Goal: Transaction & Acquisition: Obtain resource

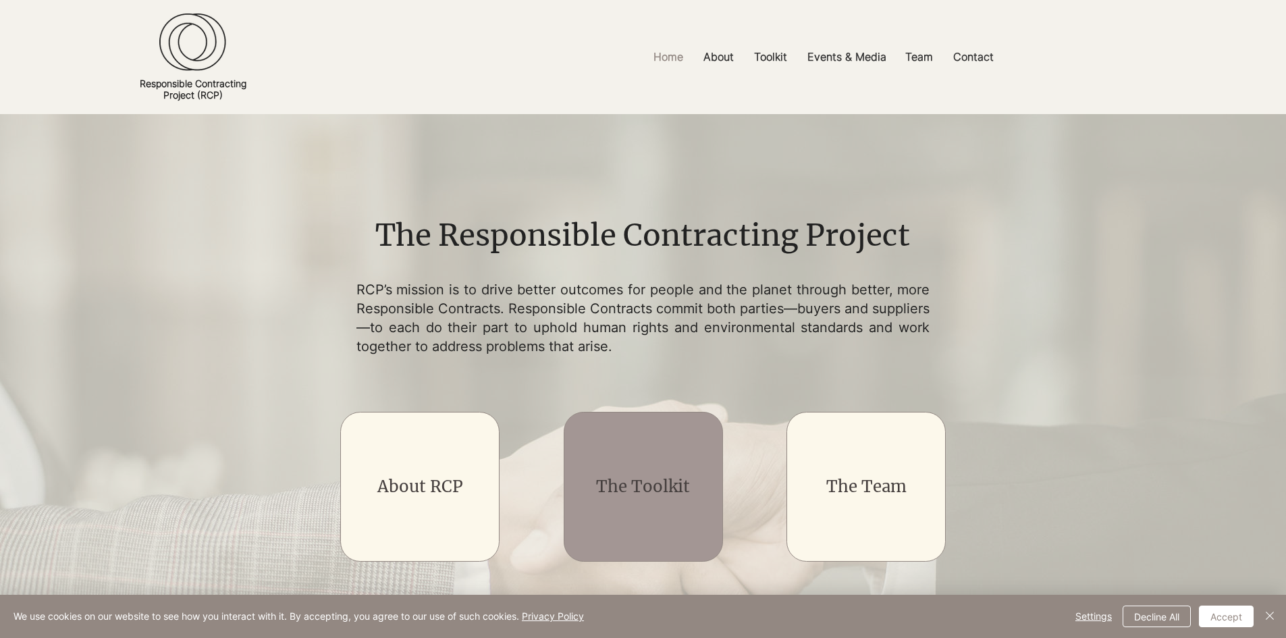
click at [613, 519] on div "main content" at bounding box center [643, 487] width 159 height 150
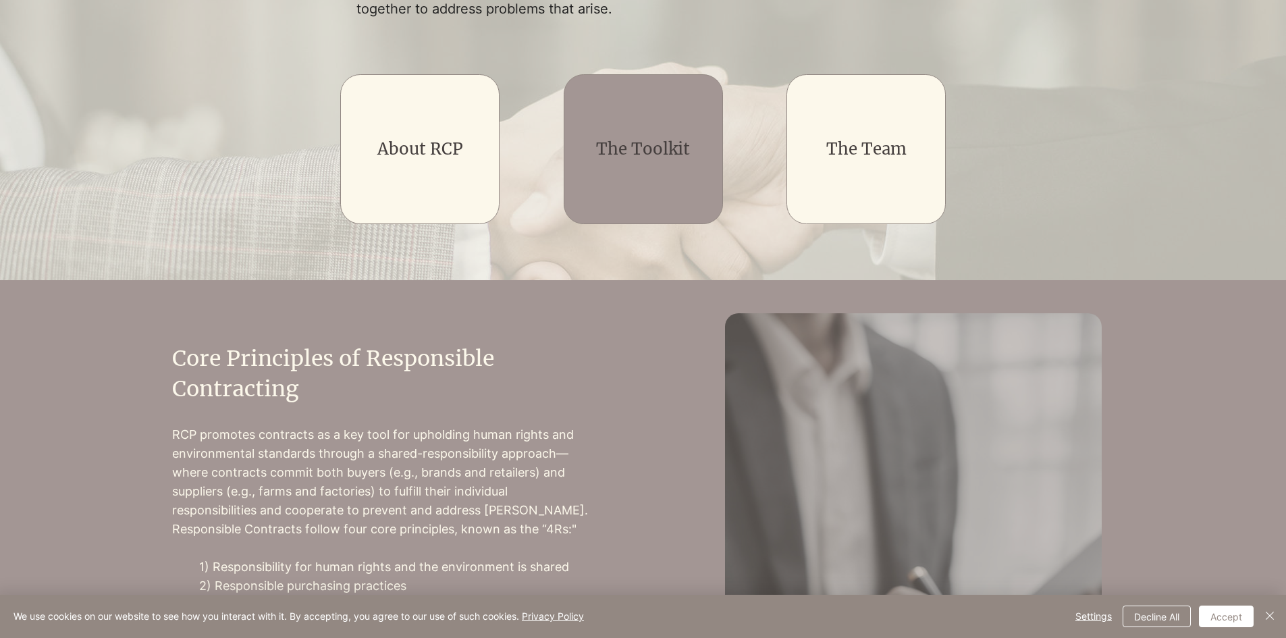
click at [614, 179] on div "main content" at bounding box center [643, 149] width 159 height 150
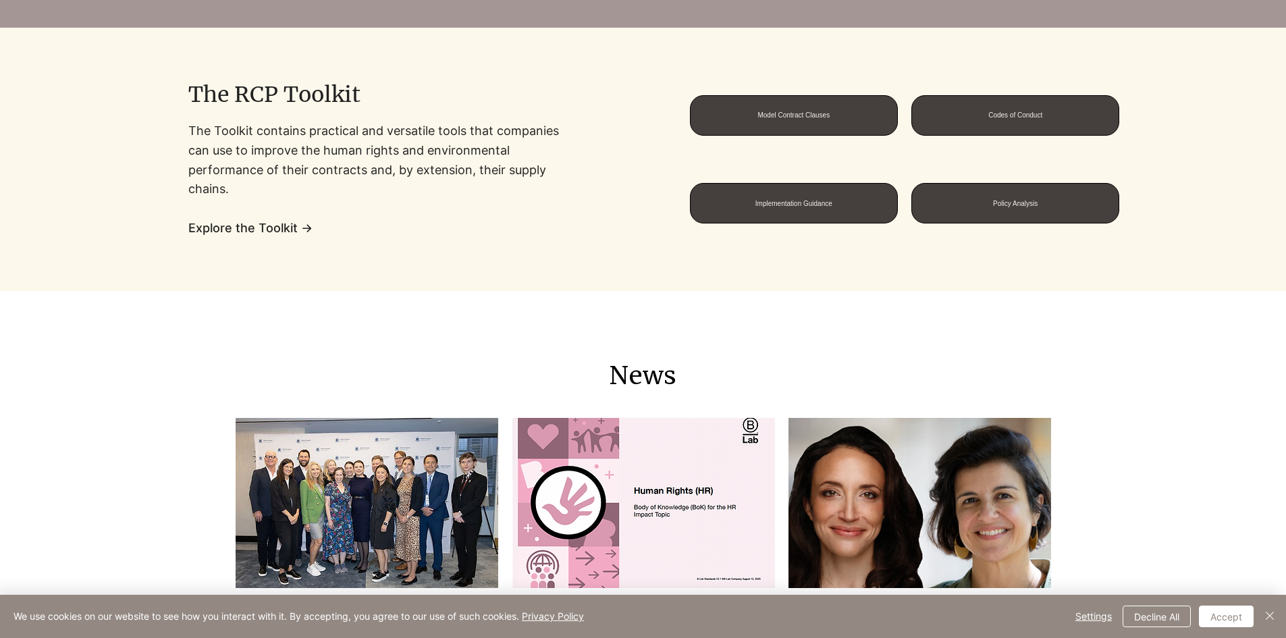
scroll to position [1080, 0]
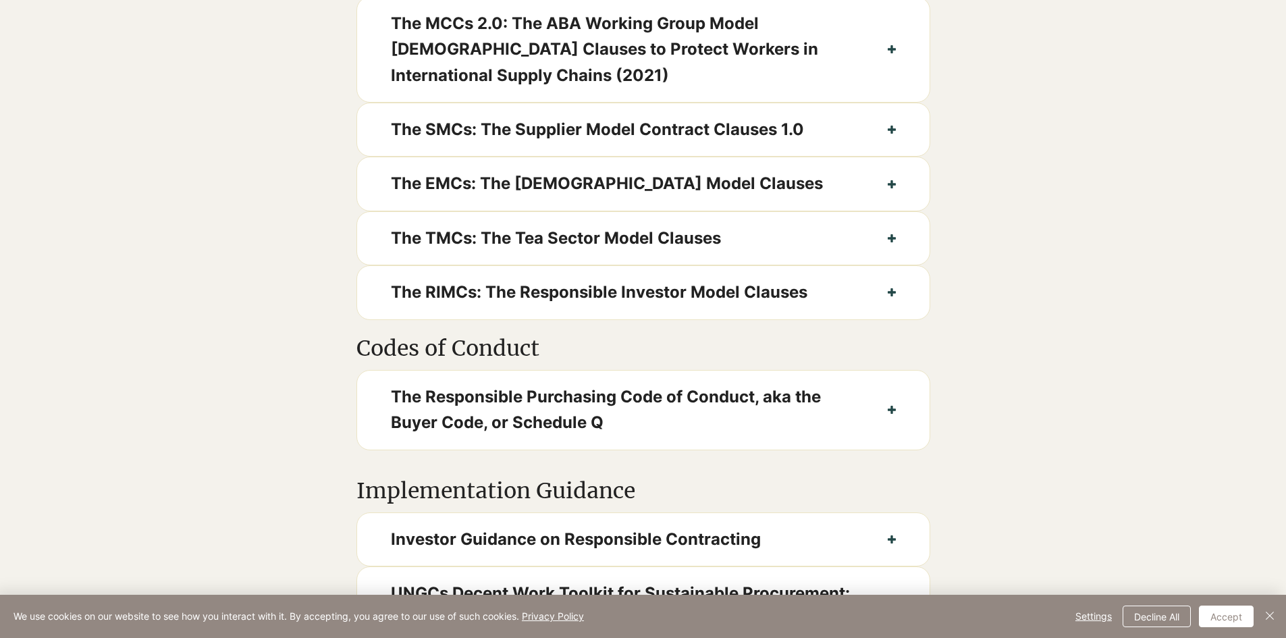
scroll to position [540, 0]
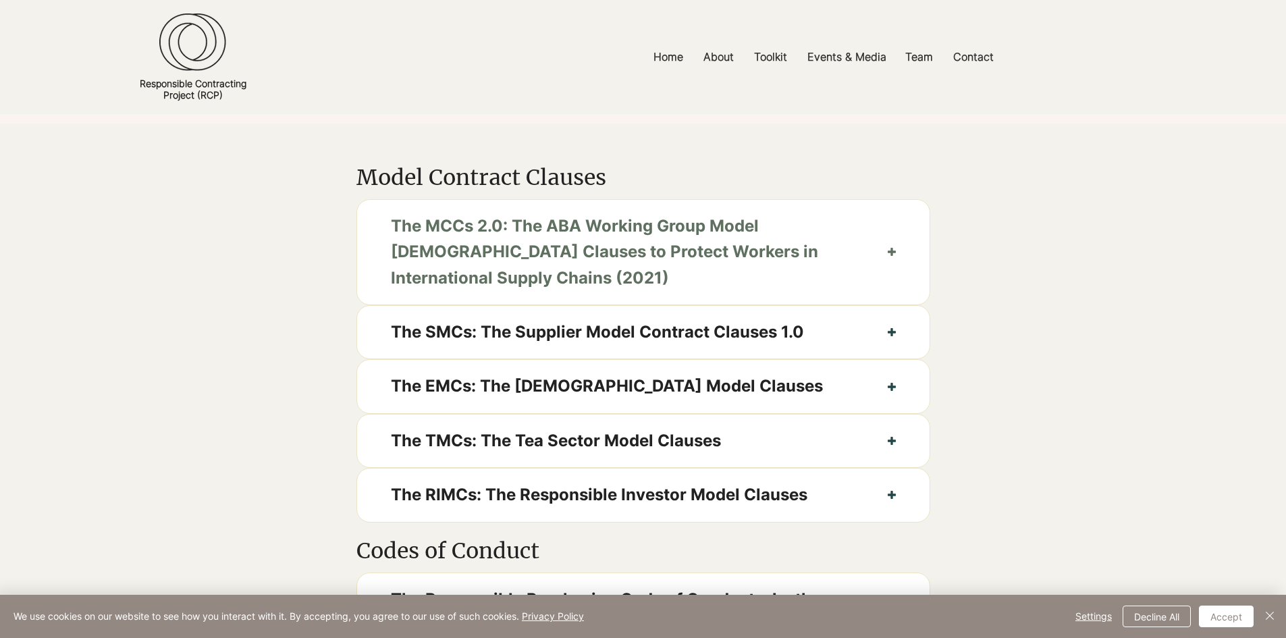
click at [548, 281] on span "The MCCs 2.0: The ABA Working Group Model [DEMOGRAPHIC_DATA] Clauses to Protect…" at bounding box center [622, 252] width 463 height 78
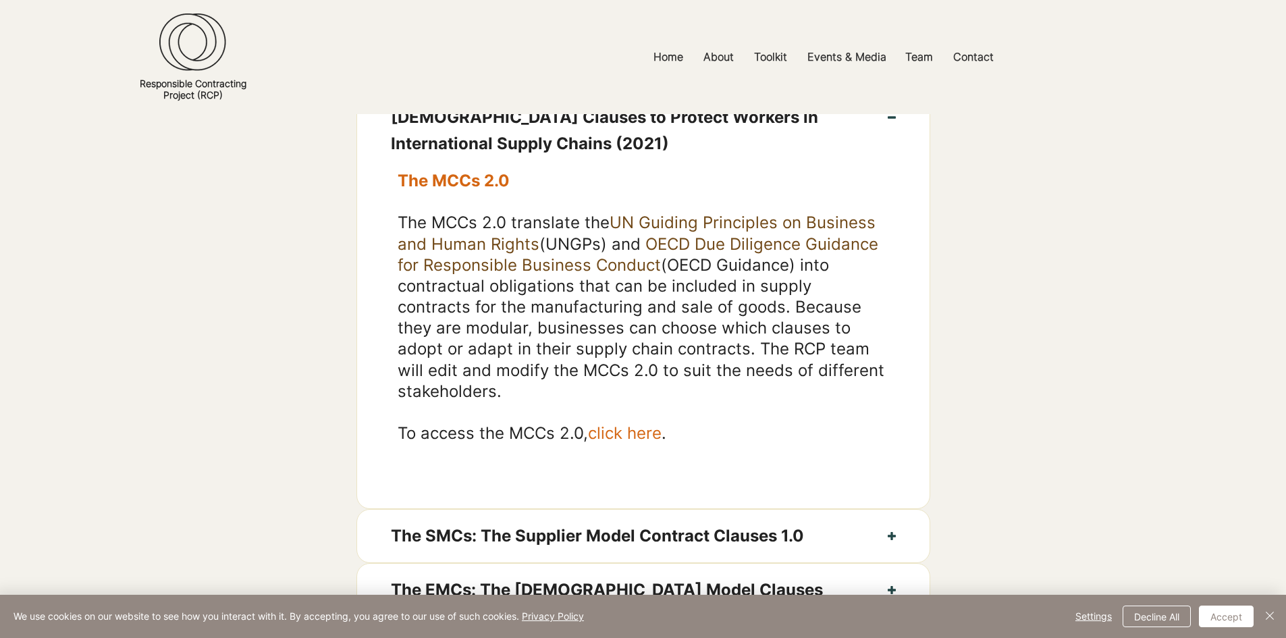
scroll to position [675, 0]
drag, startPoint x: 436, startPoint y: 239, endPoint x: 521, endPoint y: 233, distance: 84.6
click at [521, 232] on span "The MCCs 2.0 translate the UN Guiding Principles on Business and Human Rights (…" at bounding box center [641, 306] width 487 height 188
click at [496, 342] on span "The MCCs 2.0 translate the UN Guiding Principles on Business and Human Rights (…" at bounding box center [641, 306] width 487 height 188
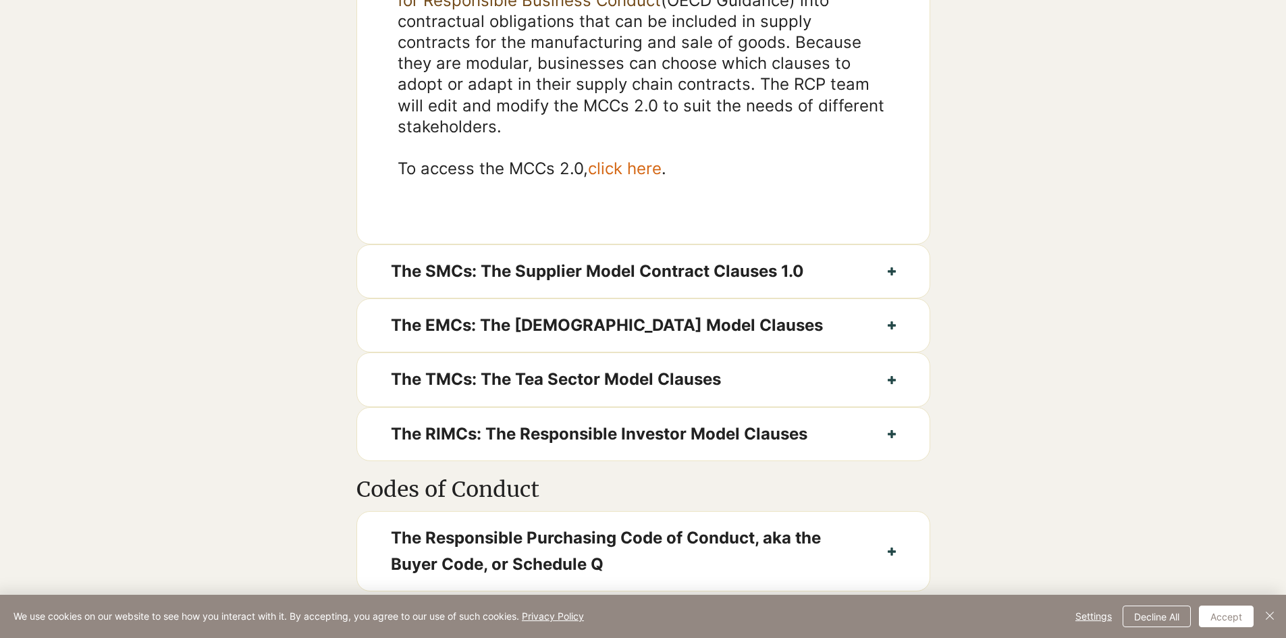
scroll to position [945, 0]
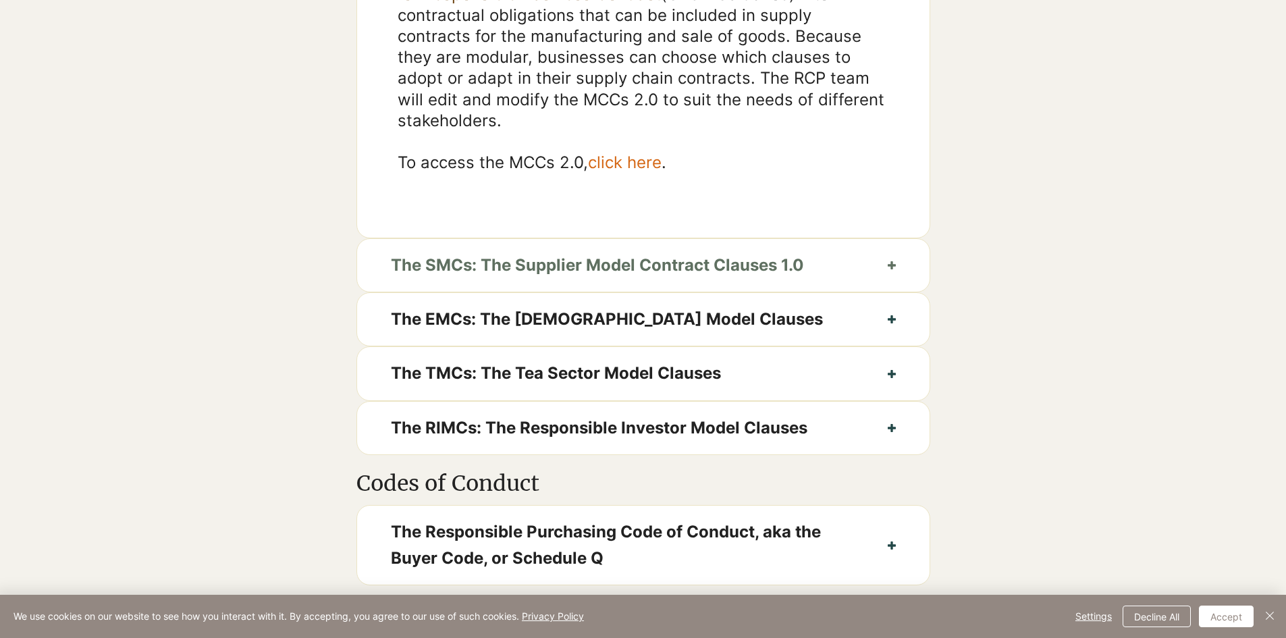
click at [606, 278] on span "The SMCs: The Supplier Model Contract Clauses 1.0" at bounding box center [622, 266] width 463 height 26
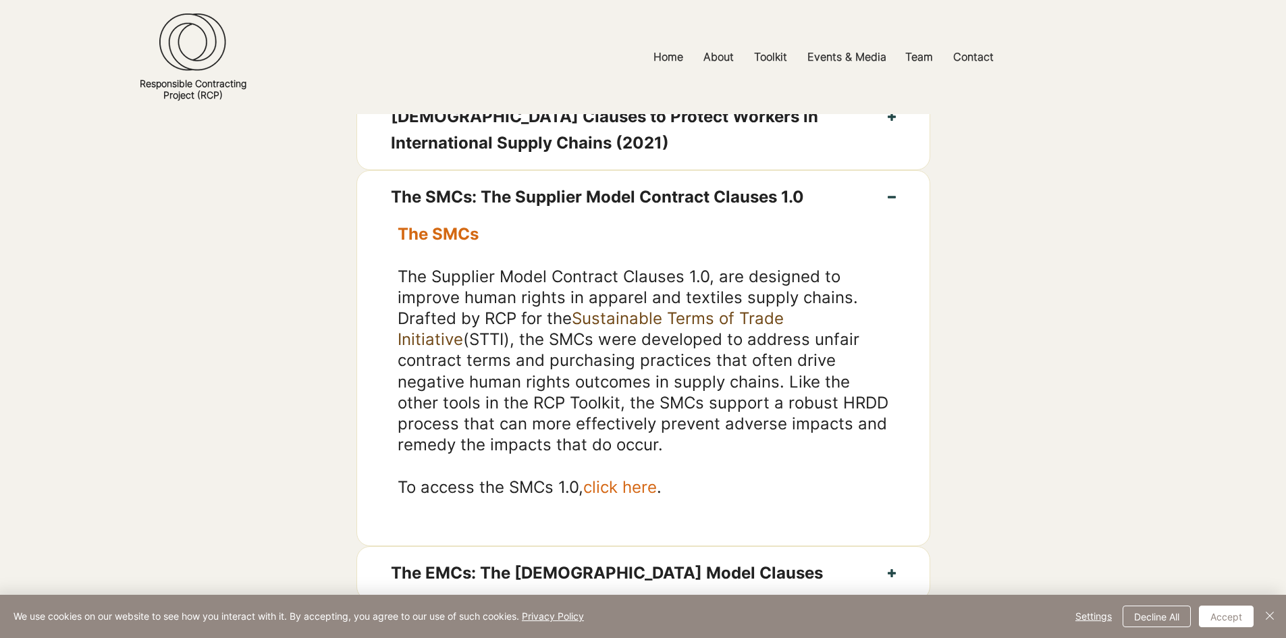
scroll to position [743, 0]
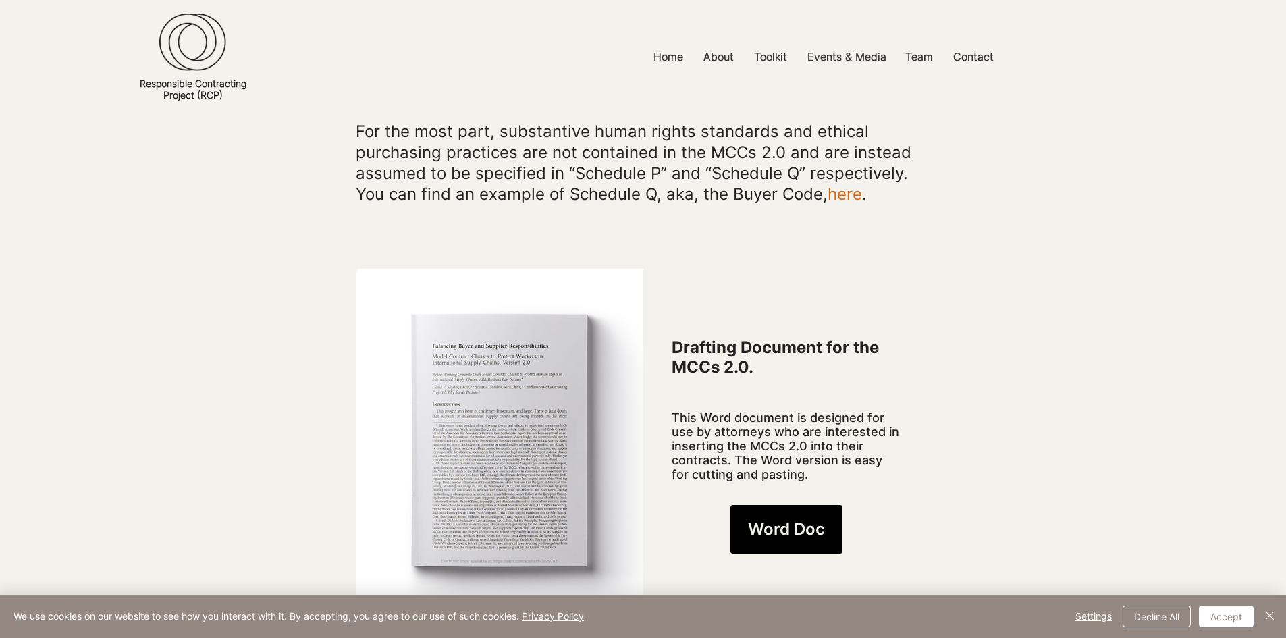
scroll to position [810, 0]
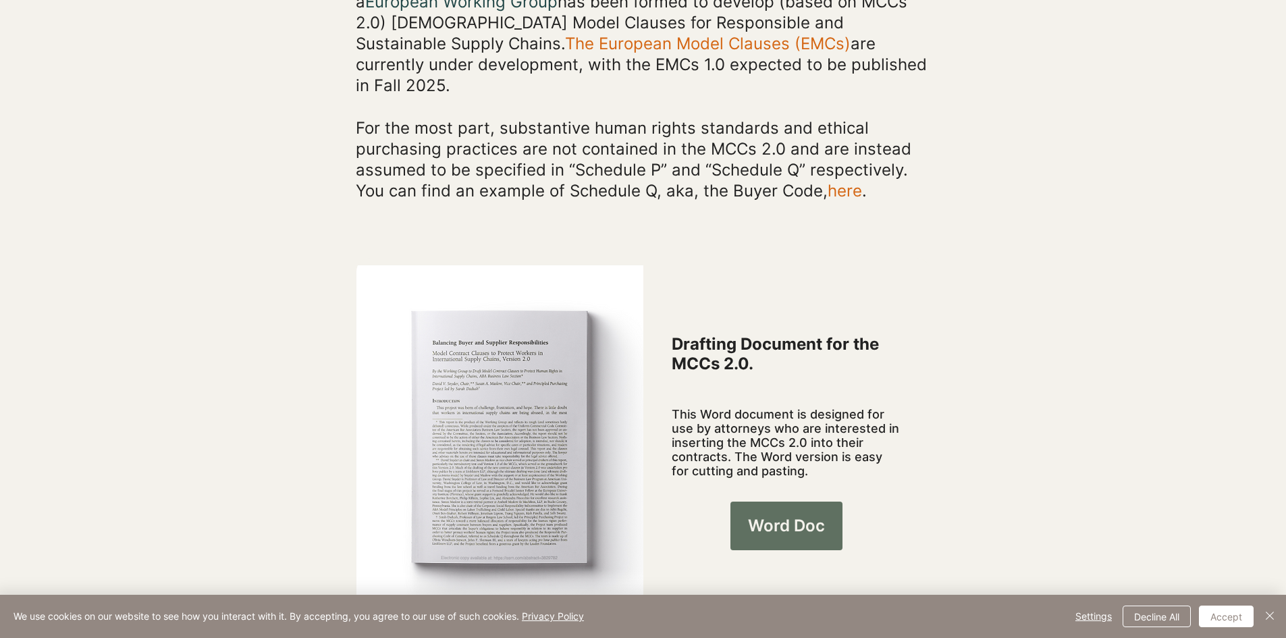
click at [779, 514] on span "Word Doc" at bounding box center [786, 525] width 77 height 23
